Goal: Task Accomplishment & Management: Manage account settings

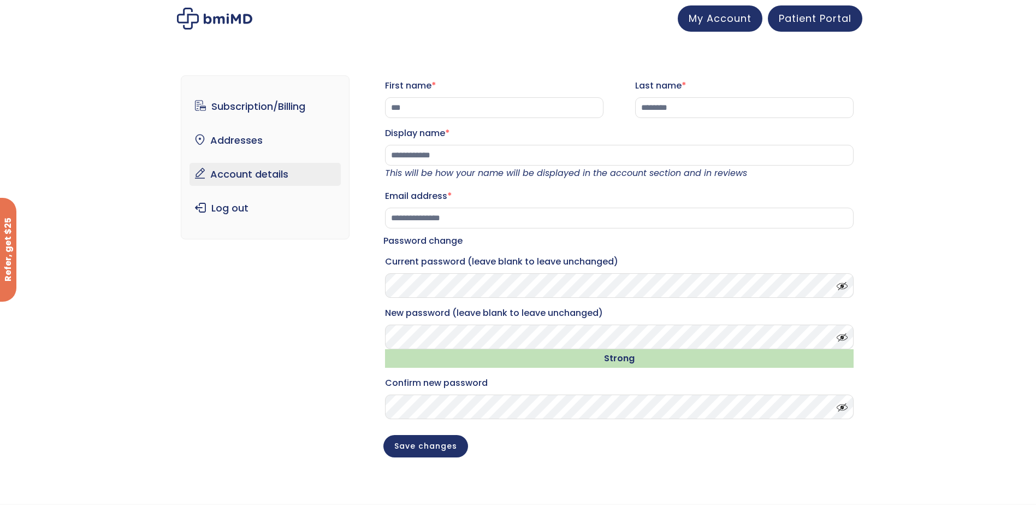
click at [842, 339] on span at bounding box center [839, 334] width 16 height 8
click at [383, 344] on p "New password (leave blank to leave unchanged) Strong" at bounding box center [619, 336] width 472 height 67
click at [430, 447] on button "Save changes" at bounding box center [425, 445] width 85 height 22
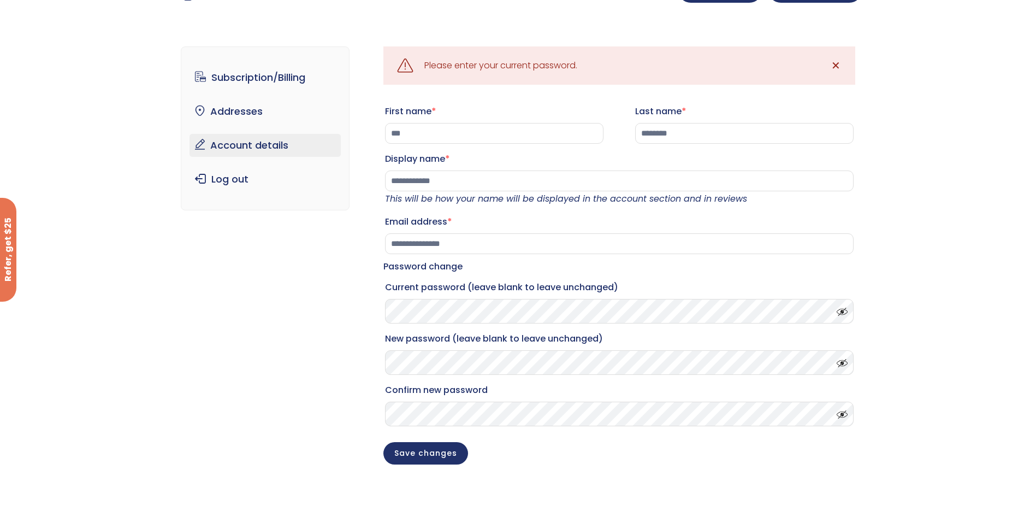
scroll to position [33, 0]
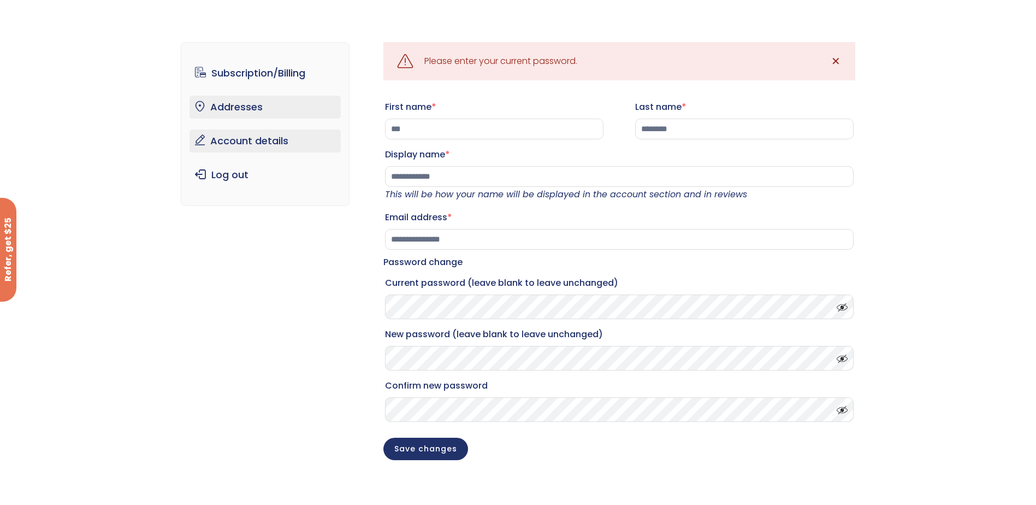
click at [222, 105] on link "Addresses" at bounding box center [265, 107] width 151 height 23
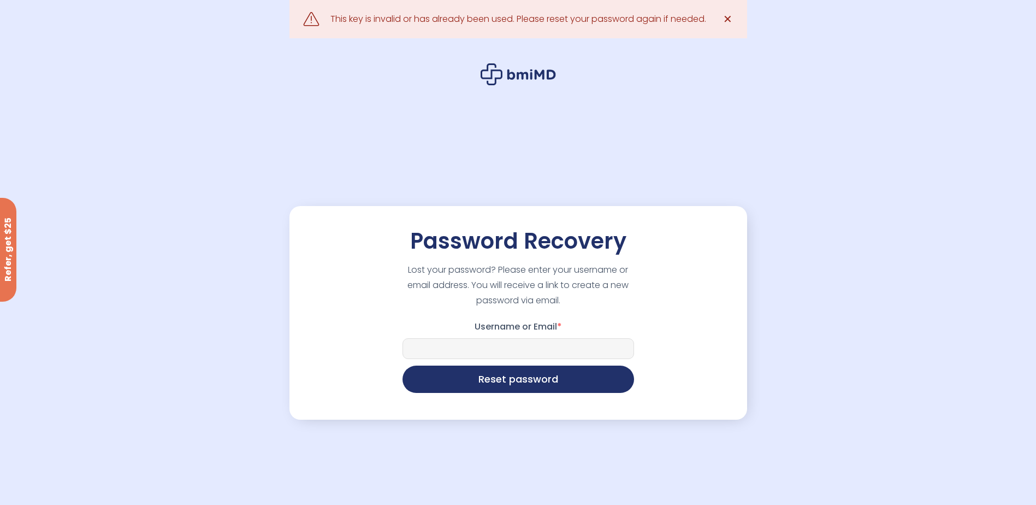
click at [454, 350] on input "Username or Email *" at bounding box center [519, 348] width 232 height 21
type input "**********"
click at [501, 384] on button "Reset password" at bounding box center [519, 377] width 232 height 27
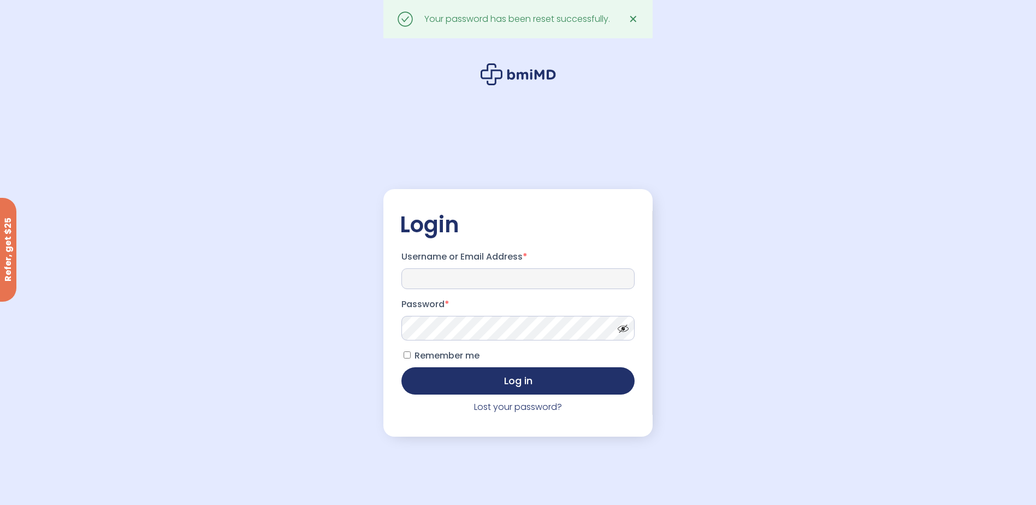
type input "**********"
click at [513, 378] on button "Log in" at bounding box center [517, 379] width 233 height 27
click at [518, 379] on button "Log in" at bounding box center [517, 379] width 233 height 27
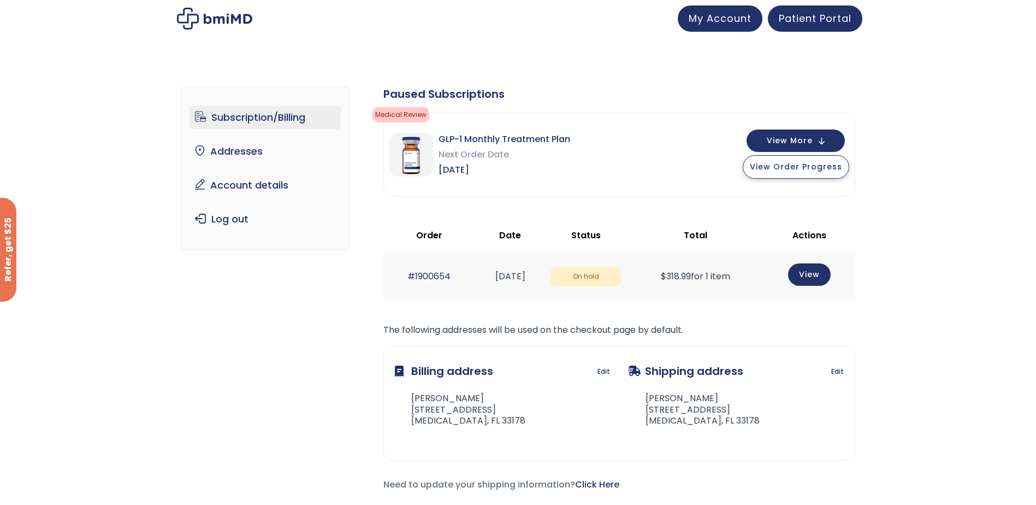
click at [796, 168] on span "View Order Progress" at bounding box center [796, 166] width 92 height 11
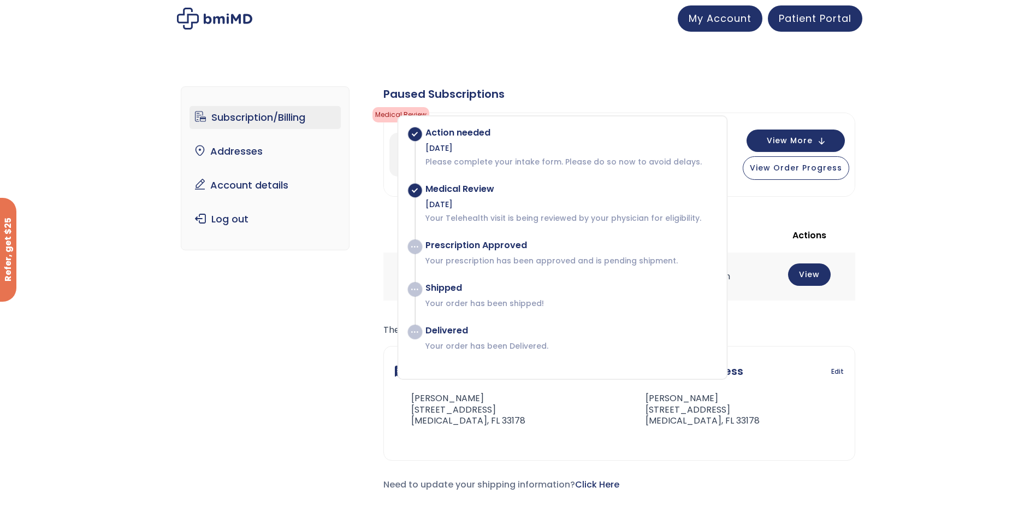
click at [106, 354] on div "Subscription/Billing bmiRewards Addresses Account details Submit a Review Log o…" at bounding box center [518, 297] width 1036 height 466
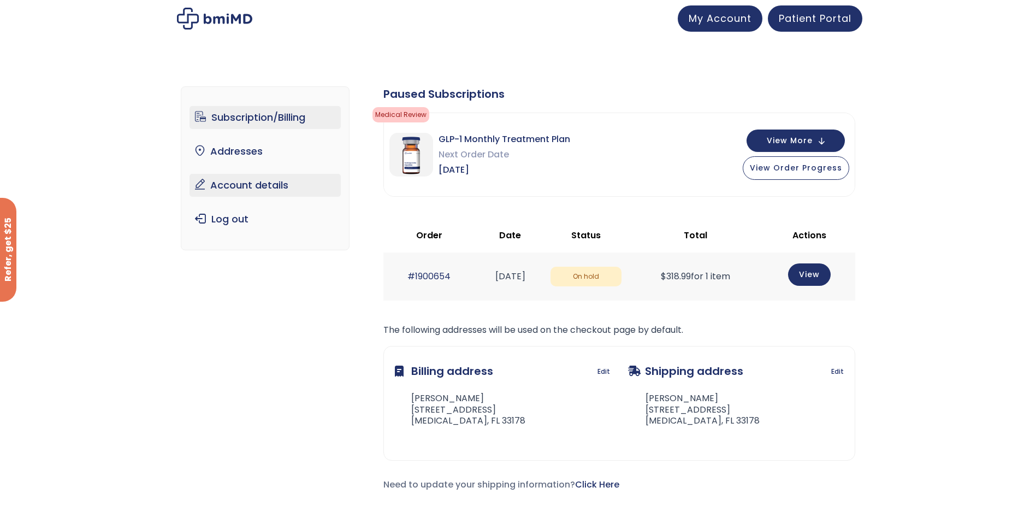
click at [225, 182] on link "Account details" at bounding box center [265, 185] width 151 height 23
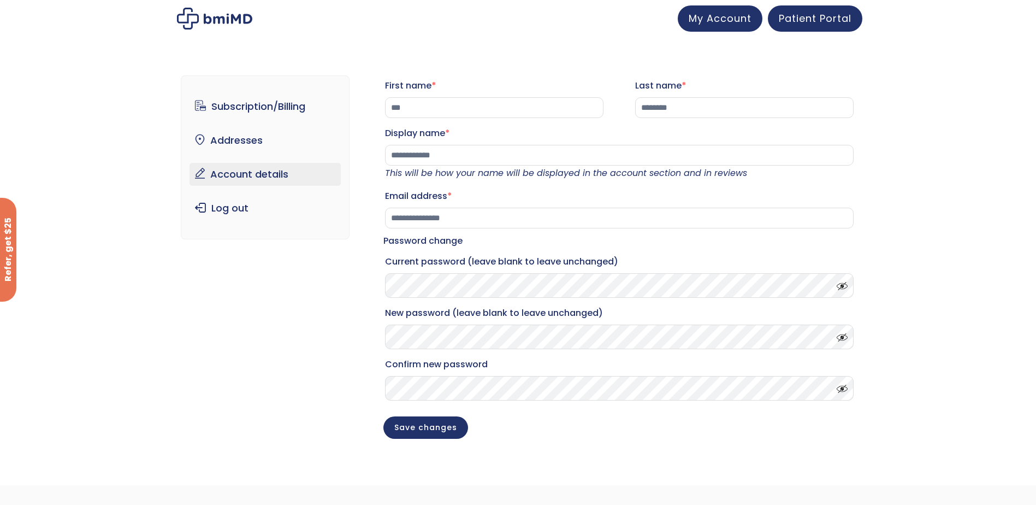
click at [841, 287] on span at bounding box center [839, 283] width 16 height 8
click at [192, 341] on div "**********" at bounding box center [518, 265] width 674 height 423
click at [239, 106] on link "Subscription/Billing" at bounding box center [265, 106] width 151 height 23
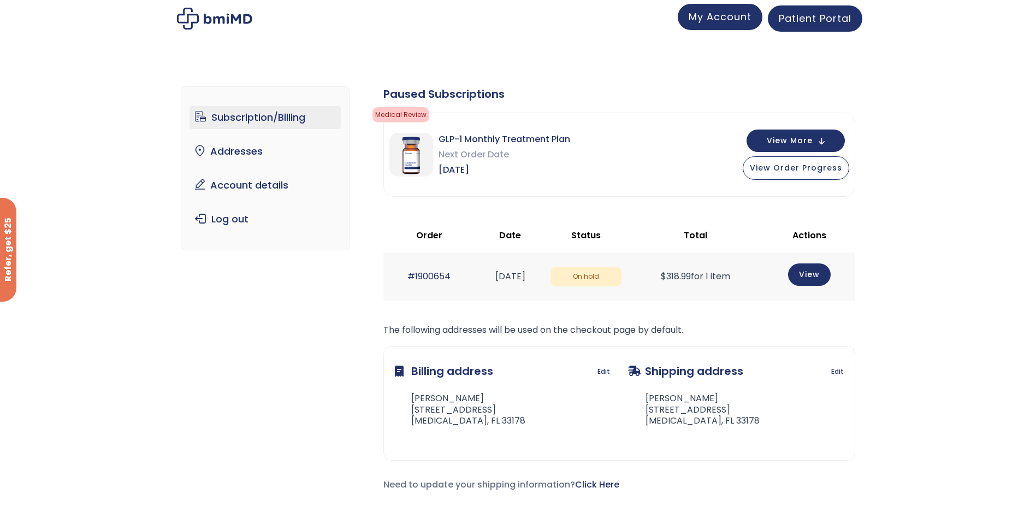
click at [721, 20] on span "My Account" at bounding box center [720, 17] width 63 height 14
click at [222, 117] on link "Subscription/Billing" at bounding box center [265, 117] width 151 height 23
click at [819, 16] on span "Patient Portal" at bounding box center [815, 17] width 73 height 14
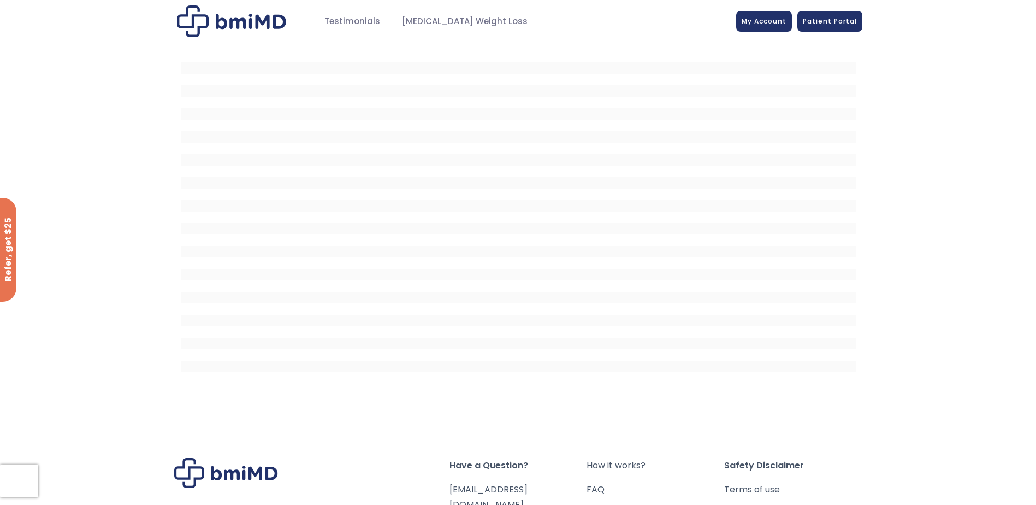
click at [915, 221] on div at bounding box center [518, 223] width 1036 height 360
click at [926, 504] on html "JOIN 50k+ MEMBERS IN REACHING THEIR WEIGHT LOSS GOALS .path{fill:none;stroke:#3…" at bounding box center [518, 252] width 1036 height 505
click at [826, 16] on span "Patient Portal" at bounding box center [830, 19] width 54 height 9
